Goal: Task Accomplishment & Management: Use online tool/utility

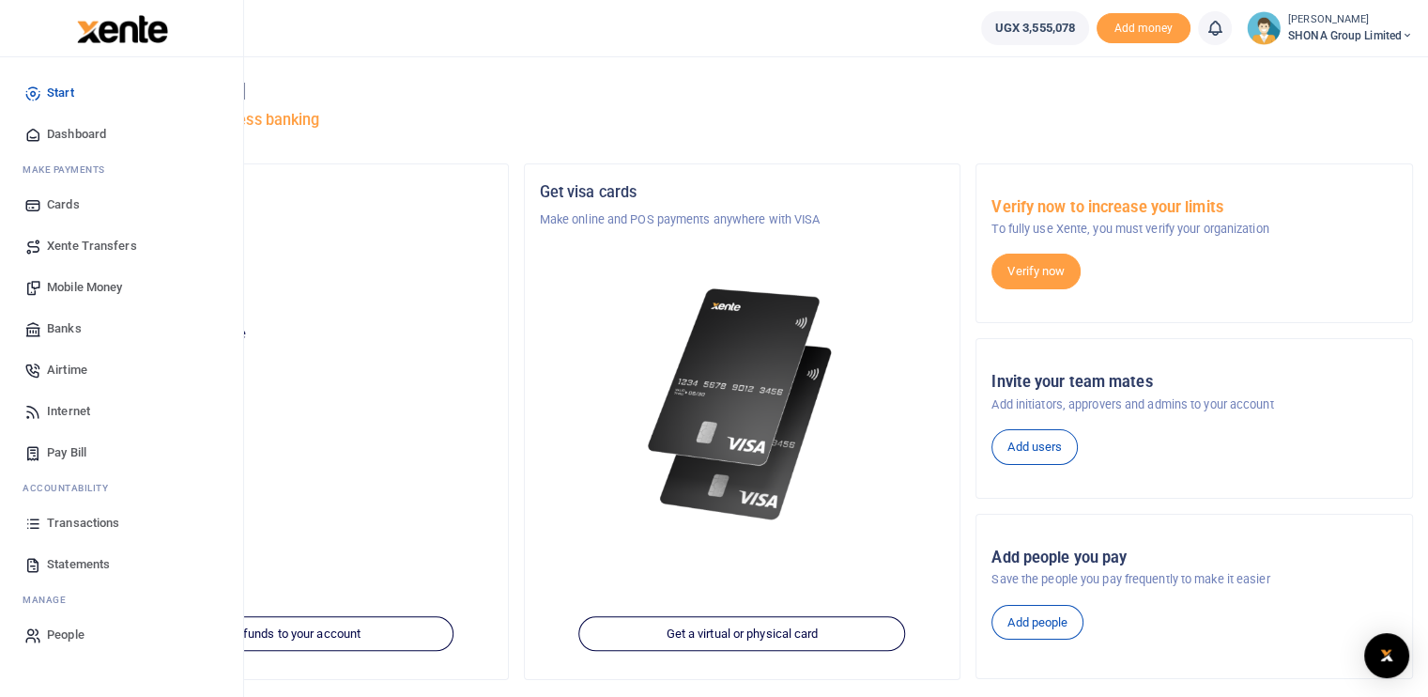
click at [73, 291] on span "Mobile Money" at bounding box center [84, 287] width 75 height 19
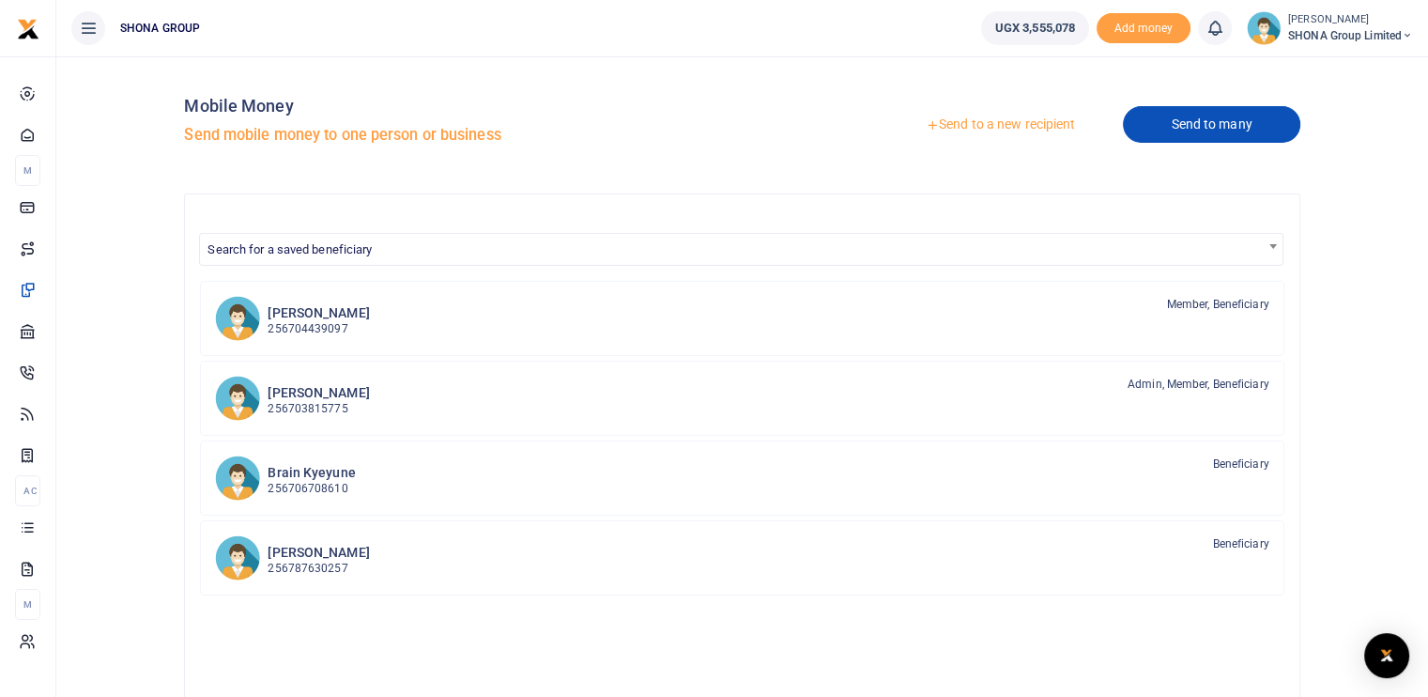
click at [1209, 121] on link "Send to many" at bounding box center [1211, 124] width 176 height 37
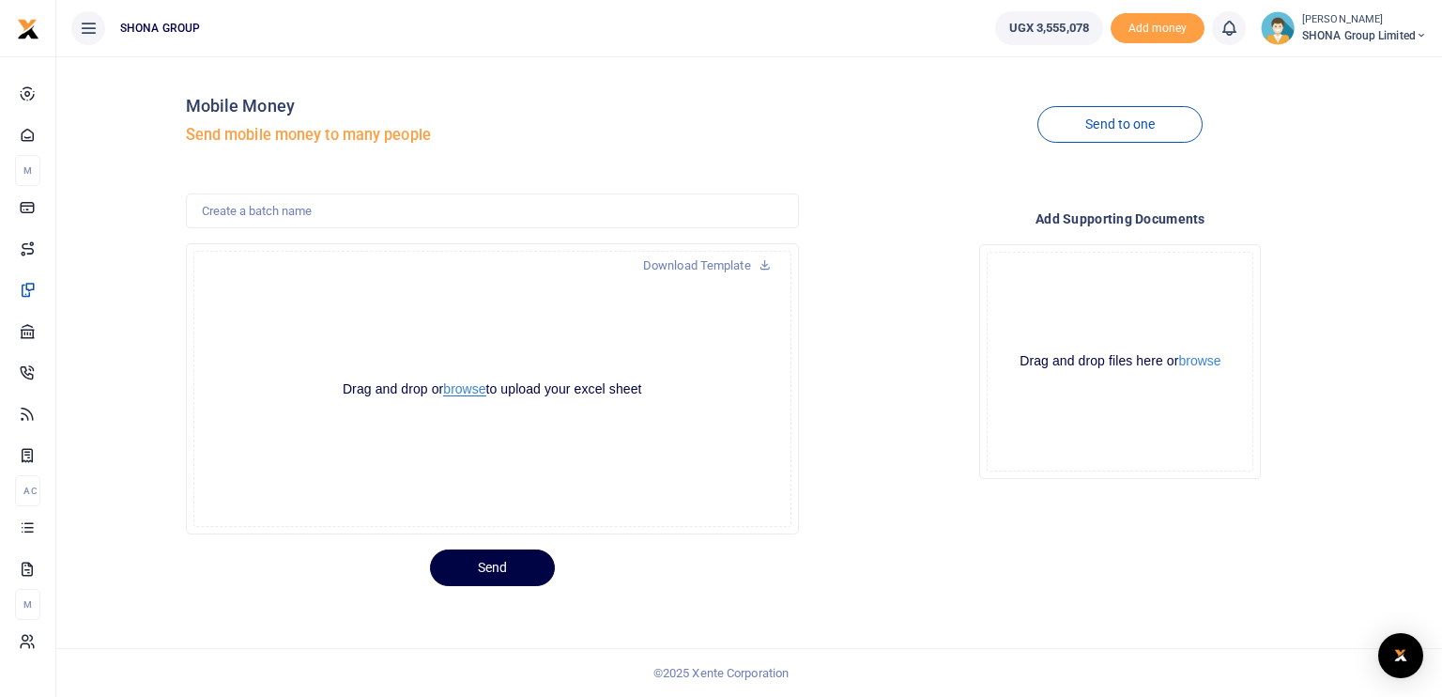
click at [463, 394] on button "browse" at bounding box center [464, 389] width 42 height 14
click at [762, 260] on icon at bounding box center [765, 263] width 12 height 13
click at [467, 388] on button "browse" at bounding box center [464, 389] width 42 height 14
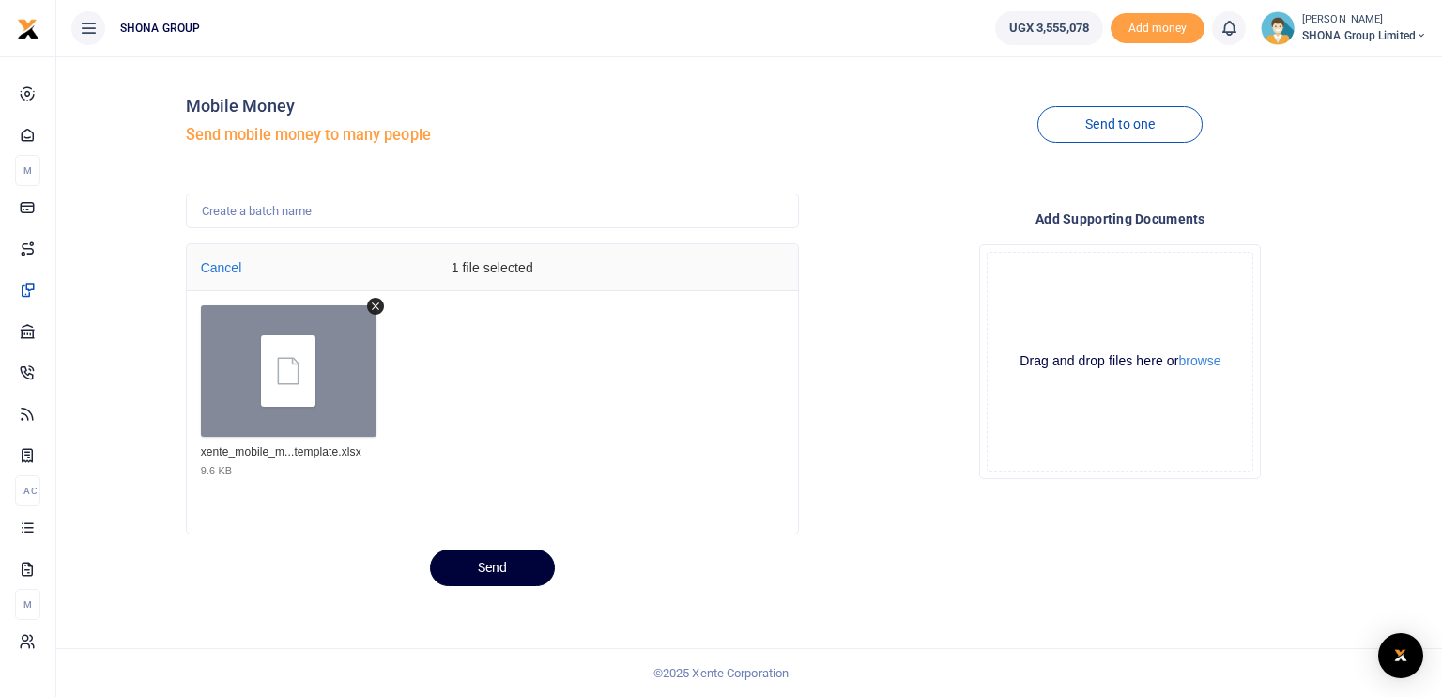
click at [494, 566] on button "Send" at bounding box center [492, 567] width 125 height 37
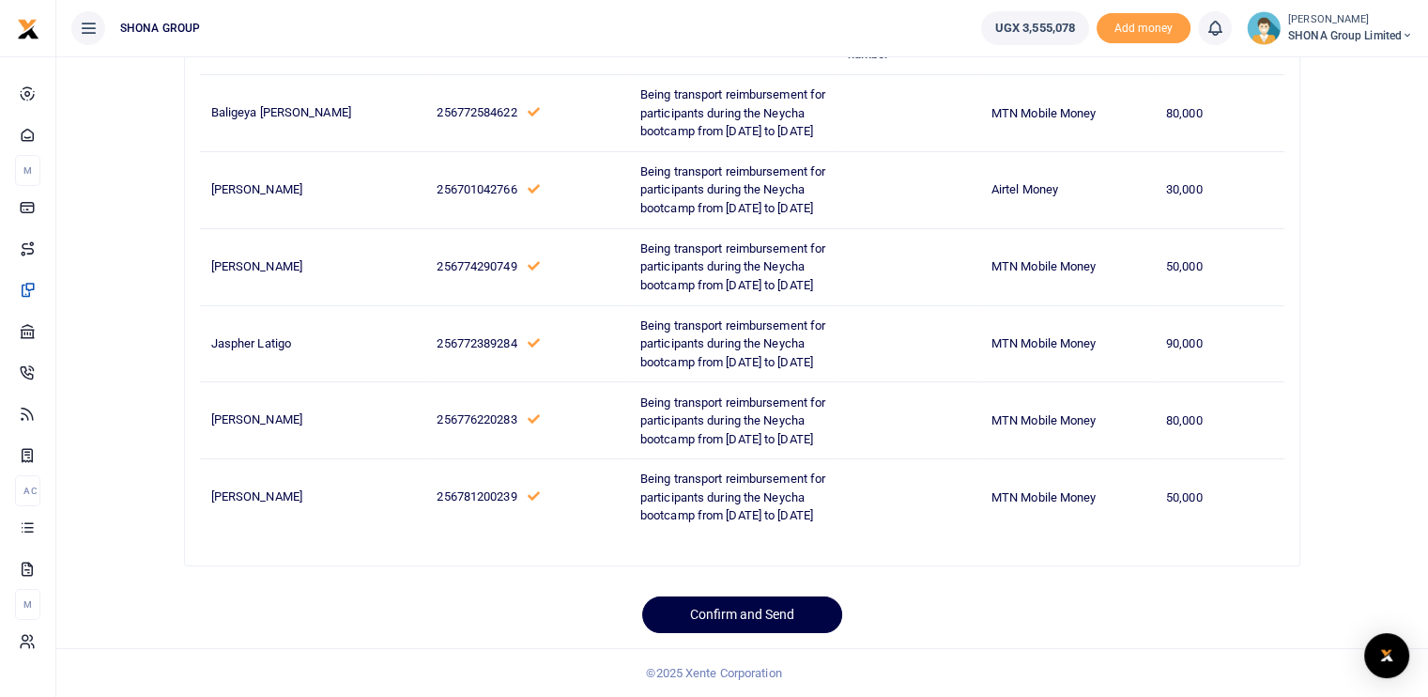
scroll to position [282, 0]
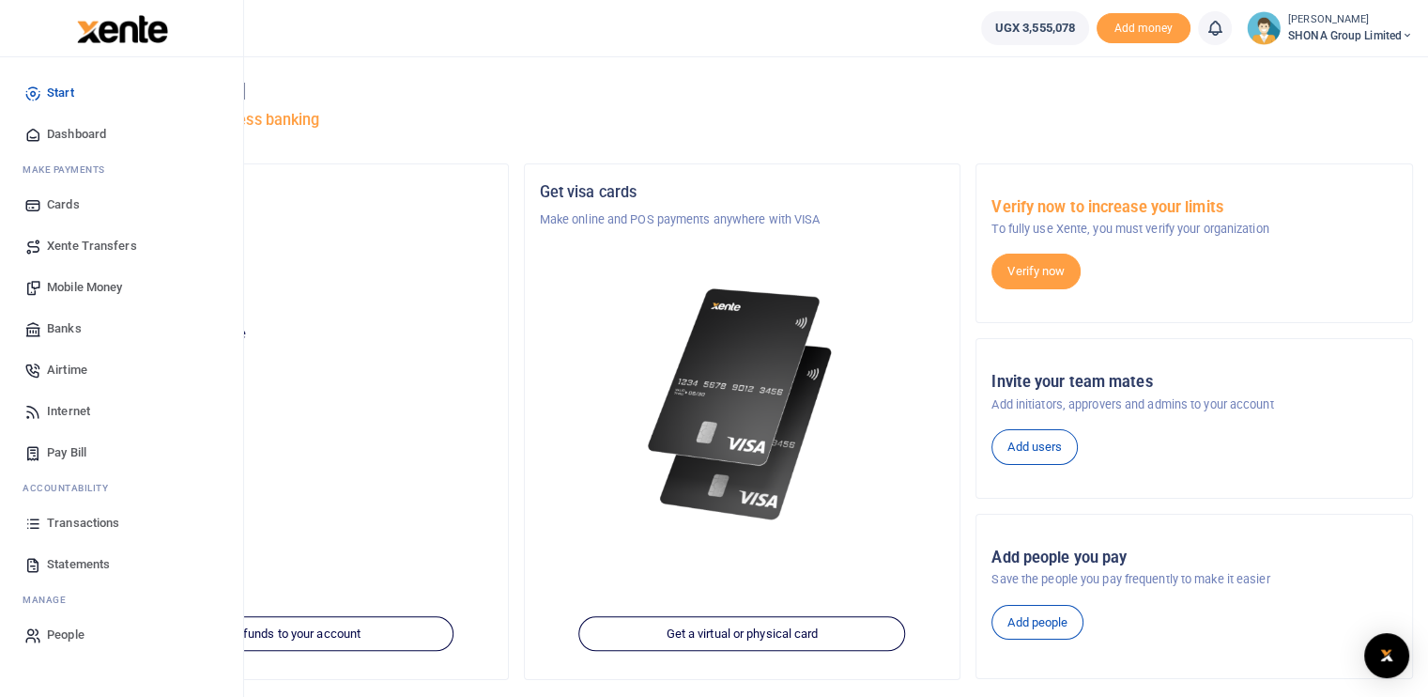
click at [67, 286] on span "Mobile Money" at bounding box center [84, 287] width 75 height 19
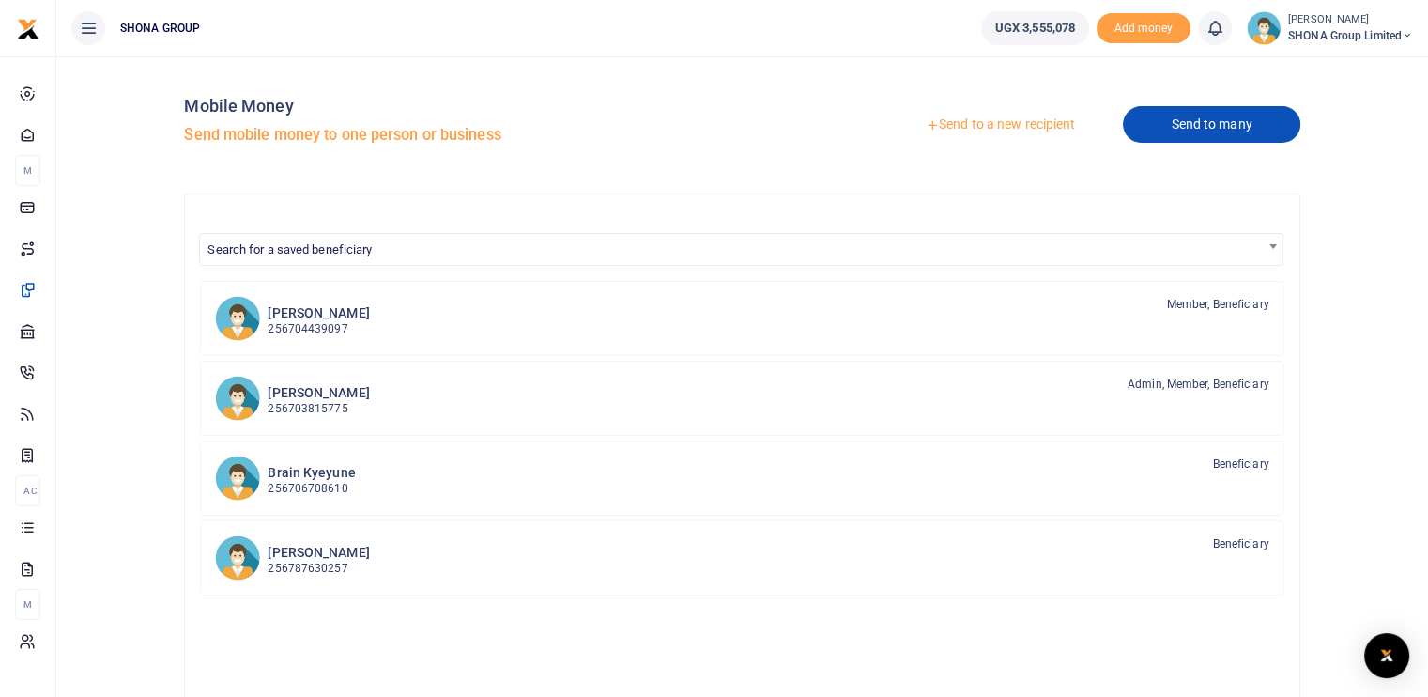
click at [1183, 123] on link "Send to many" at bounding box center [1211, 124] width 176 height 37
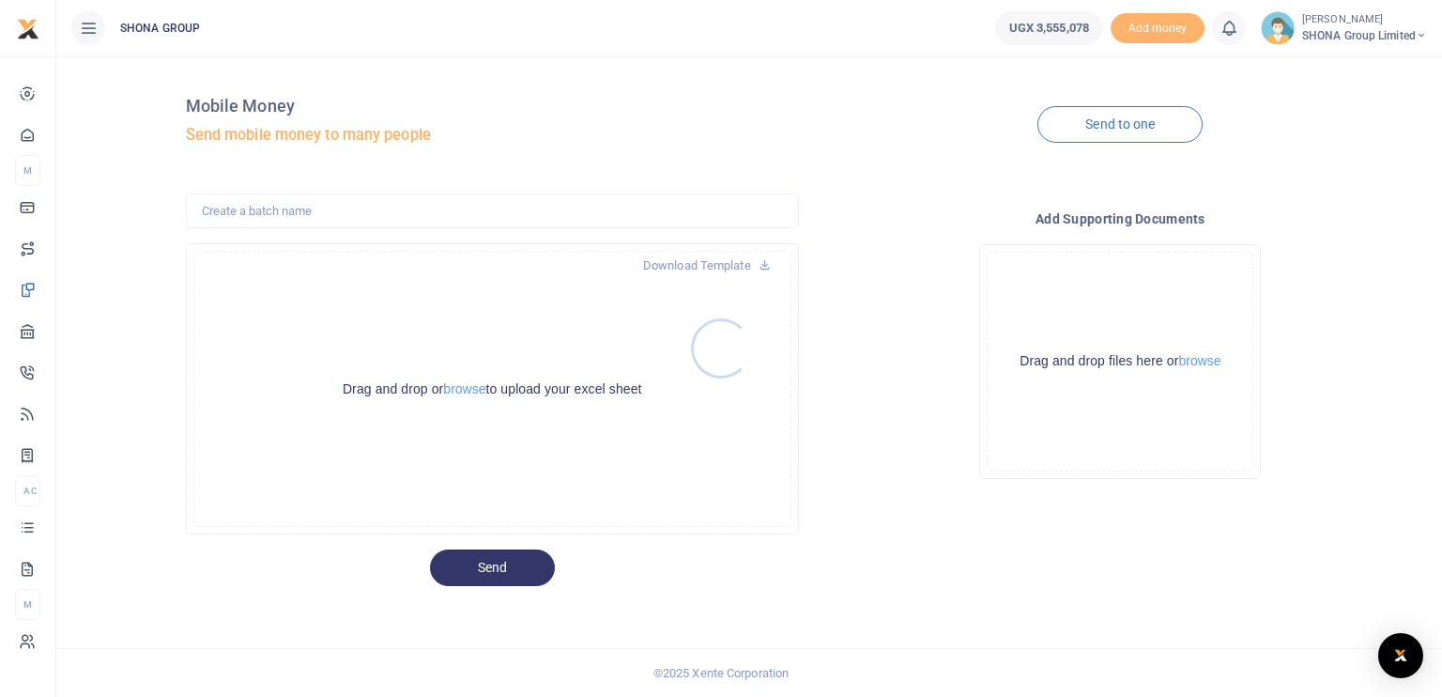
click at [467, 389] on div at bounding box center [721, 348] width 1442 height 697
click at [468, 391] on button "browse" at bounding box center [464, 389] width 42 height 14
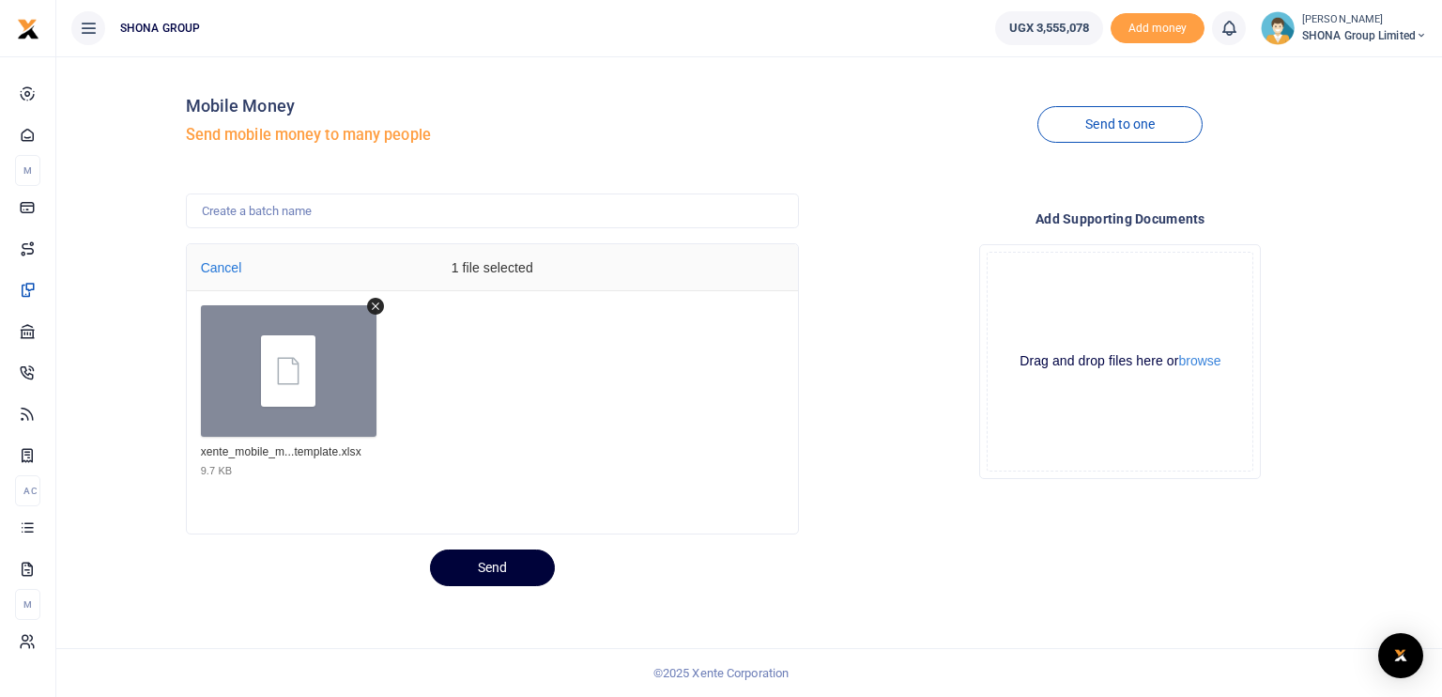
click at [498, 562] on button "Send" at bounding box center [492, 567] width 125 height 37
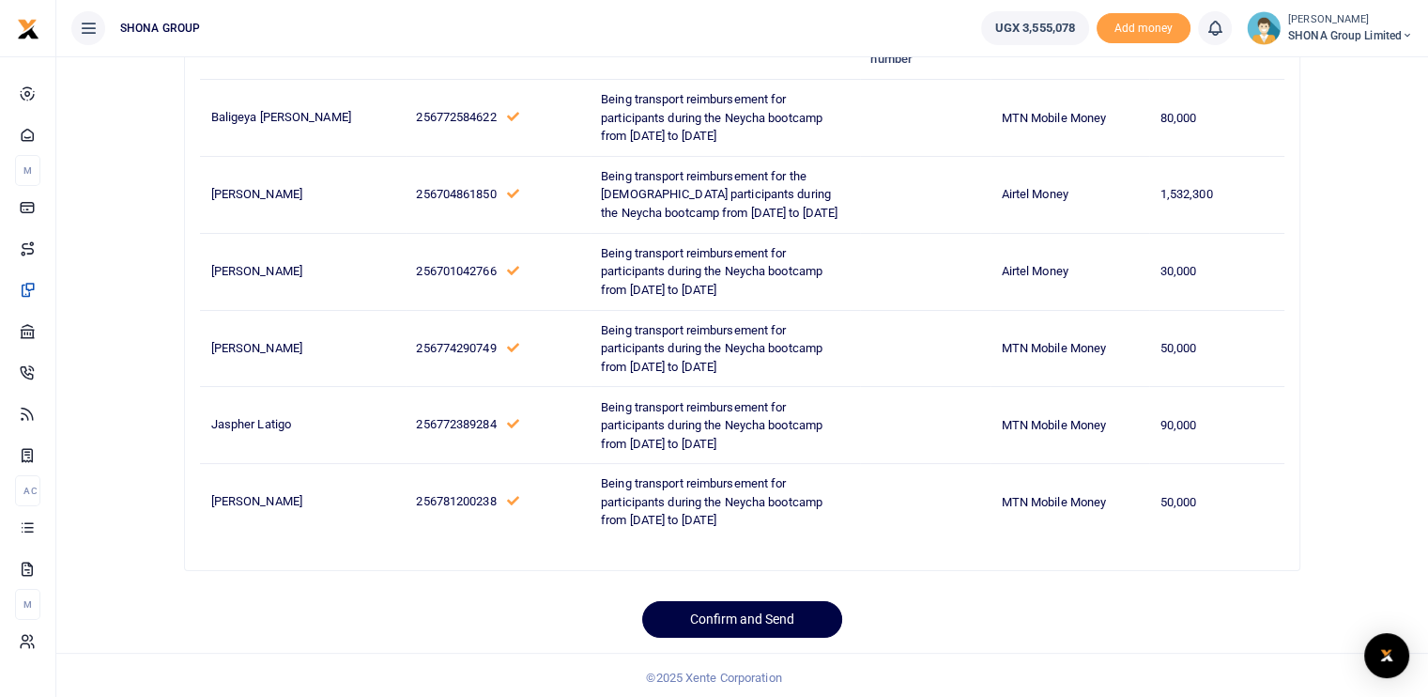
scroll to position [282, 0]
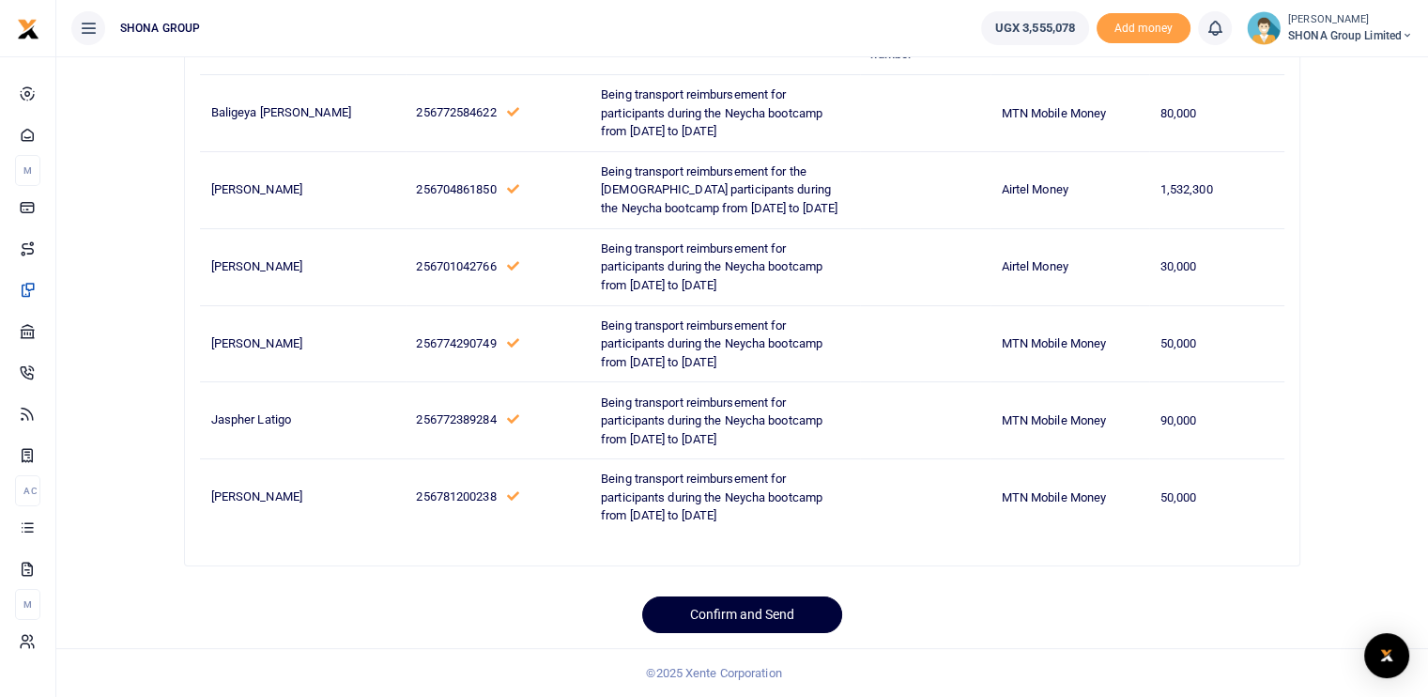
click at [755, 628] on button "Confirm and Send" at bounding box center [742, 614] width 200 height 37
